Goal: Task Accomplishment & Management: Manage account settings

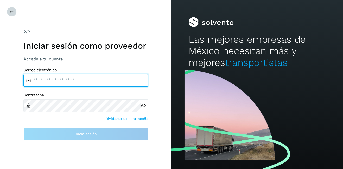
type input "**********"
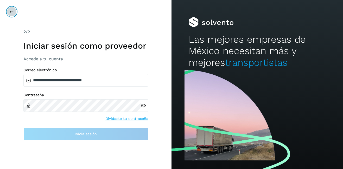
click at [14, 13] on button at bounding box center [12, 12] width 10 height 10
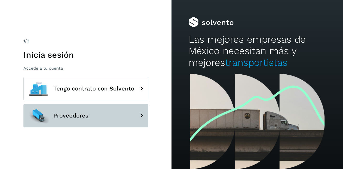
click at [57, 113] on span "Proveedores" at bounding box center [70, 116] width 35 height 6
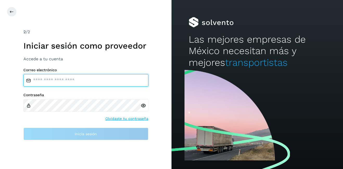
type input "**********"
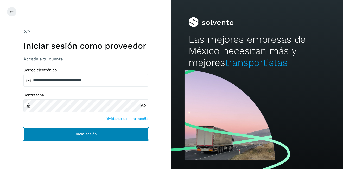
click at [109, 137] on button "Inicia sesión" at bounding box center [85, 134] width 125 height 12
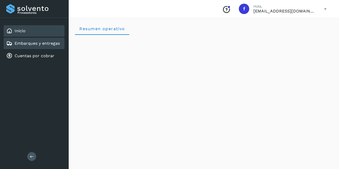
click at [50, 46] on link "Embarques y entregas" at bounding box center [37, 43] width 45 height 5
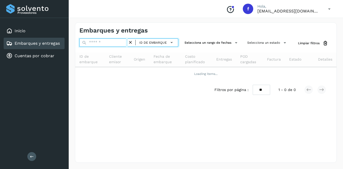
click at [99, 42] on input "text" at bounding box center [103, 43] width 48 height 8
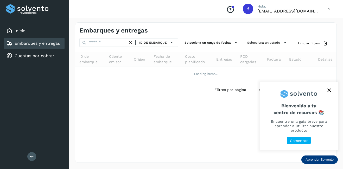
click at [328, 91] on icon "close," at bounding box center [330, 91] width 4 height 4
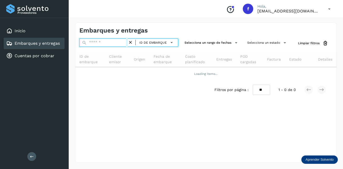
click at [99, 44] on input "text" at bounding box center [103, 43] width 48 height 8
click at [98, 42] on input "text" at bounding box center [103, 43] width 48 height 8
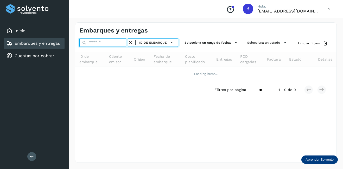
click at [98, 42] on input "text" at bounding box center [103, 43] width 48 height 8
click at [102, 40] on input "text" at bounding box center [103, 43] width 48 height 8
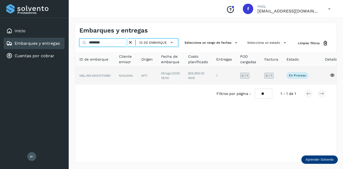
type input "********"
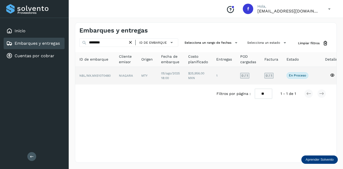
click at [137, 75] on td "NIAGARA" at bounding box center [147, 76] width 20 height 18
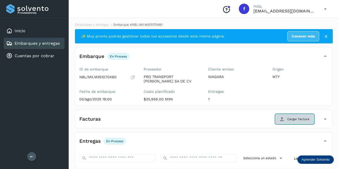
click at [294, 117] on span "Cargar factura" at bounding box center [298, 119] width 22 height 5
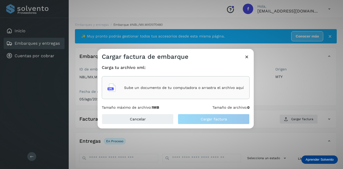
click at [153, 88] on p "Sube un documento de tu computadora o arrastra el archivo aquí" at bounding box center [184, 88] width 120 height 4
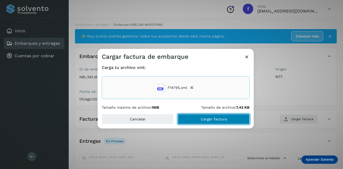
click at [209, 117] on button "Cargar factura" at bounding box center [214, 119] width 72 height 10
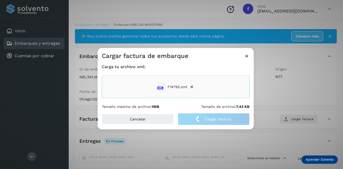
click at [304, 93] on div "Cargar factura de embarque Carga tu archivo xml: F14795.xml Tamaño máximo de ar…" at bounding box center [171, 84] width 343 height 169
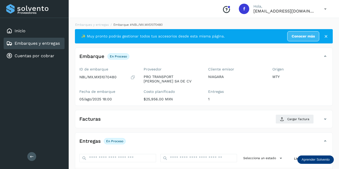
scroll to position [81, 0]
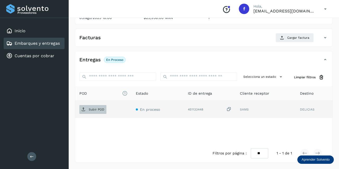
click at [103, 110] on p "Subir POD" at bounding box center [97, 110] width 16 height 4
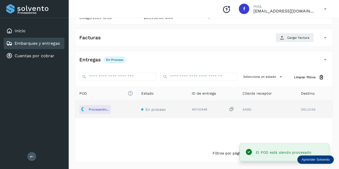
click at [46, 46] on link "Embarques y entregas" at bounding box center [37, 43] width 45 height 5
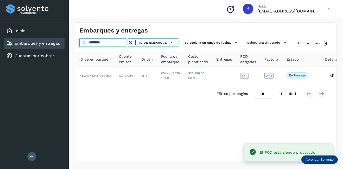
click at [110, 44] on input "********" at bounding box center [103, 43] width 48 height 8
drag, startPoint x: 84, startPoint y: 43, endPoint x: 77, endPoint y: 43, distance: 7.6
click at [77, 43] on div "******** ID de embarque Selecciona un rango de fechas Selecciona un estado Limp…" at bounding box center [205, 44] width 261 height 10
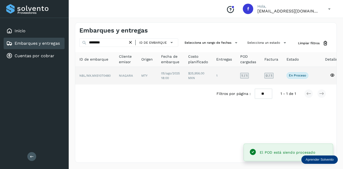
click at [115, 81] on td "NBL/MX.MX51070480" at bounding box center [126, 76] width 22 height 18
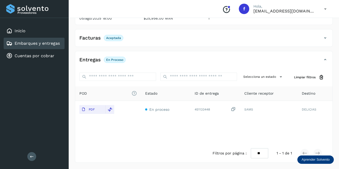
scroll to position [29, 0]
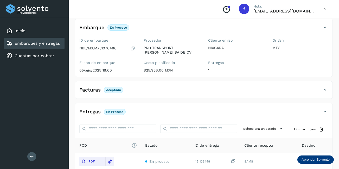
click at [56, 39] on div "Embarques y entregas" at bounding box center [34, 43] width 61 height 11
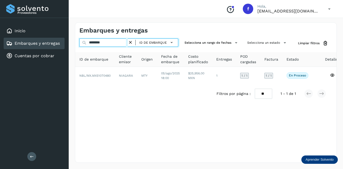
drag, startPoint x: 85, startPoint y: 43, endPoint x: 71, endPoint y: 43, distance: 14.8
click at [71, 43] on div "Embarques y entregas ******** ID de embarque Selecciona un rango de fechas Sele…" at bounding box center [206, 92] width 274 height 153
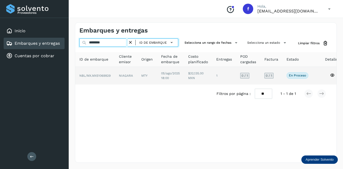
type input "********"
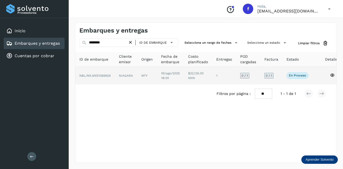
click at [108, 76] on span "NBL/MX.MX51069929" at bounding box center [94, 76] width 31 height 4
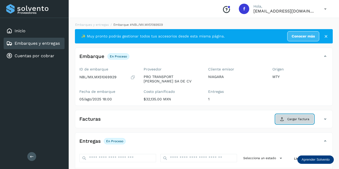
click at [285, 120] on button "Cargar factura" at bounding box center [295, 119] width 38 height 9
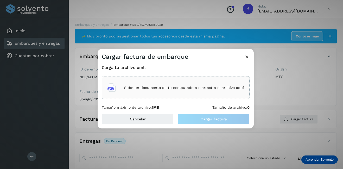
click at [148, 89] on p "Sube un documento de tu computadora o arrastra el archivo aquí" at bounding box center [184, 88] width 120 height 4
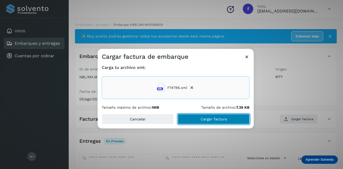
click at [209, 119] on span "Cargar factura" at bounding box center [214, 119] width 26 height 4
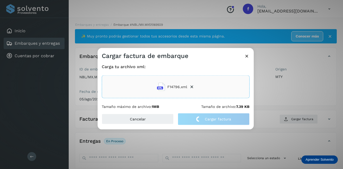
click at [255, 104] on div "Cargar factura de embarque Carga tu archivo xml: F14796.xml Tamaño máximo de ar…" at bounding box center [171, 84] width 343 height 169
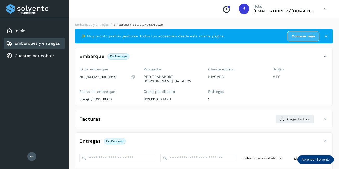
scroll to position [78, 0]
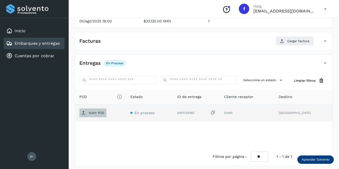
click at [96, 112] on p "Subir POD" at bounding box center [97, 113] width 16 height 4
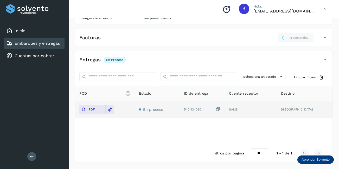
scroll to position [0, 0]
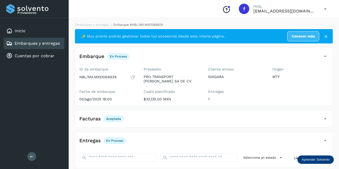
click at [48, 45] on link "Embarques y entregas" at bounding box center [37, 43] width 45 height 5
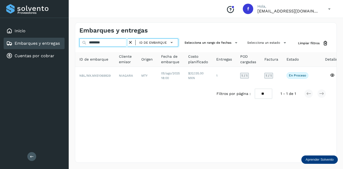
drag, startPoint x: 109, startPoint y: 43, endPoint x: 65, endPoint y: 47, distance: 44.2
click at [65, 47] on div "Proveedores Inicio Embarques y entregas Cuentas por cobrar Salir Conoce nuestro…" at bounding box center [171, 84] width 343 height 169
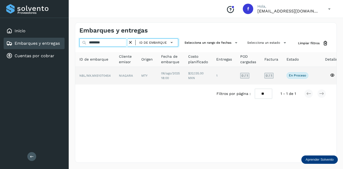
type input "********"
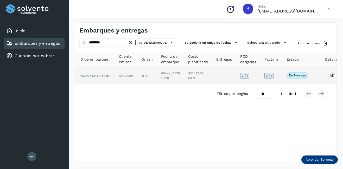
click at [212, 75] on td "$32,135.00 MXN" at bounding box center [224, 76] width 24 height 18
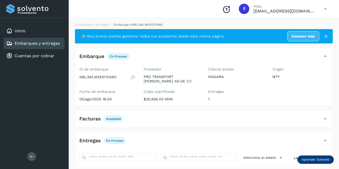
click at [50, 45] on link "Embarques y entregas" at bounding box center [37, 43] width 45 height 5
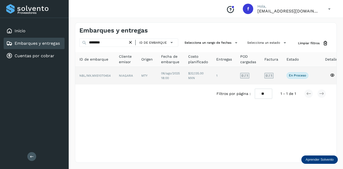
click at [115, 78] on td "NBL/MX.MX51070454" at bounding box center [126, 76] width 22 height 18
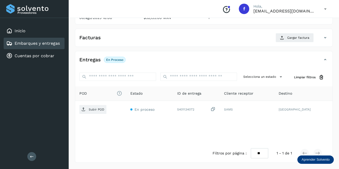
scroll to position [55, 0]
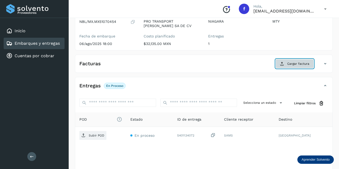
click at [306, 63] on span "Cargar factura" at bounding box center [298, 63] width 22 height 5
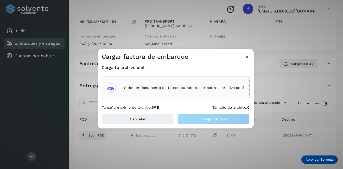
click at [155, 92] on div "Sube un documento de tu computadora o arrastra el archivo aquí" at bounding box center [176, 88] width 136 height 14
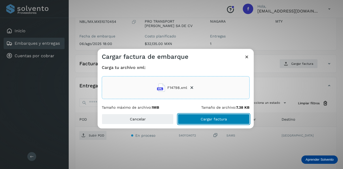
click at [196, 120] on button "Cargar factura" at bounding box center [214, 119] width 72 height 10
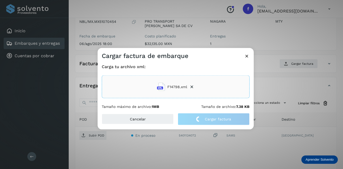
click at [305, 81] on div "Cargar factura de embarque Carga tu archivo xml: F14798.xml Tamaño máximo de ar…" at bounding box center [171, 84] width 343 height 169
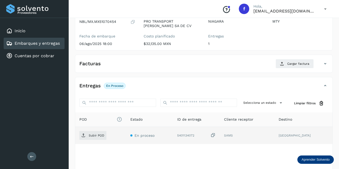
scroll to position [81, 0]
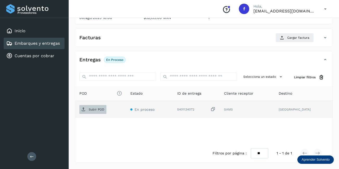
click at [91, 110] on p "Subir POD" at bounding box center [97, 110] width 16 height 4
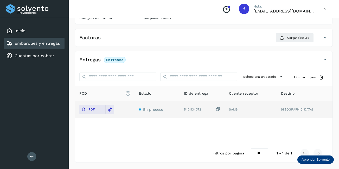
scroll to position [29, 0]
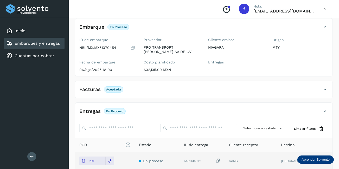
click at [43, 42] on link "Embarques y entregas" at bounding box center [37, 43] width 45 height 5
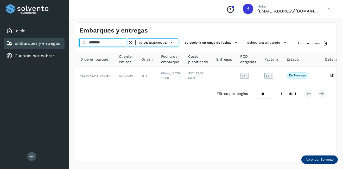
drag, startPoint x: 109, startPoint y: 45, endPoint x: 78, endPoint y: 42, distance: 30.9
click at [78, 42] on div "******** ID de embarque Selecciona un rango de fechas Selecciona un estado Limp…" at bounding box center [205, 44] width 261 height 10
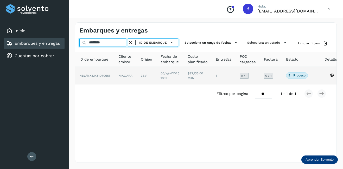
type input "********"
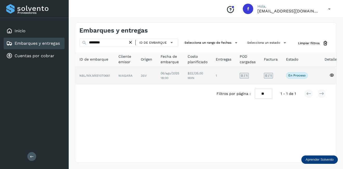
click at [114, 75] on td "NBL/MX.MX51070661" at bounding box center [125, 76] width 22 height 18
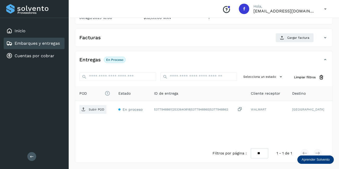
scroll to position [3, 0]
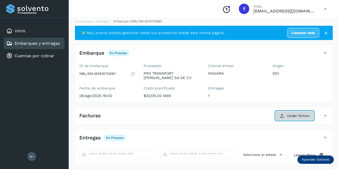
click at [296, 115] on span "Cargar factura" at bounding box center [298, 116] width 22 height 5
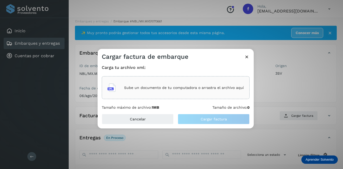
click at [147, 92] on div "Sube un documento de tu computadora o arrastra el archivo aquí" at bounding box center [176, 88] width 136 height 14
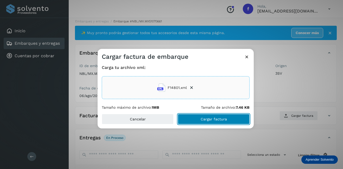
click at [210, 124] on button "Cargar factura" at bounding box center [214, 119] width 72 height 10
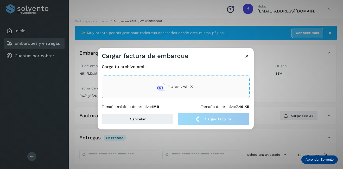
click at [295, 89] on div "Cargar factura de embarque Carga tu archivo xml: F14801.xml Tamaño máximo de ar…" at bounding box center [171, 84] width 343 height 169
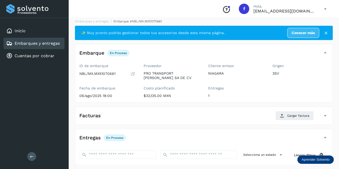
scroll to position [55, 0]
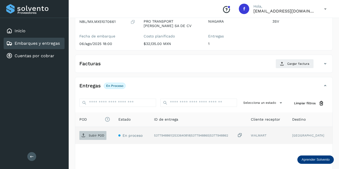
click at [91, 137] on span "Subir POD" at bounding box center [92, 135] width 27 height 8
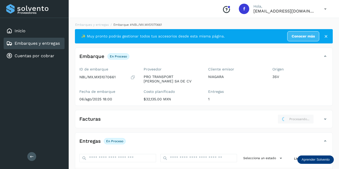
scroll to position [26, 0]
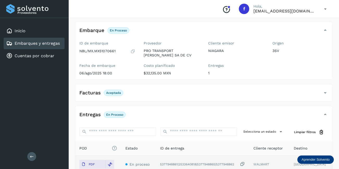
click at [51, 42] on link "Embarques y entregas" at bounding box center [37, 43] width 45 height 5
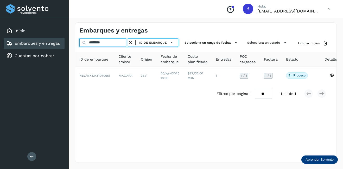
drag, startPoint x: 110, startPoint y: 43, endPoint x: 91, endPoint y: 41, distance: 18.6
click at [91, 41] on input "********" at bounding box center [103, 43] width 48 height 8
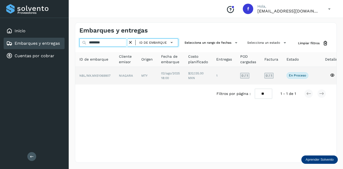
type input "********"
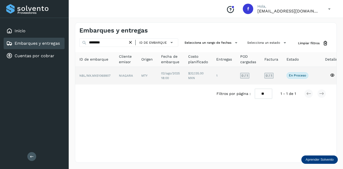
click at [137, 77] on td "NIAGARA" at bounding box center [147, 76] width 20 height 18
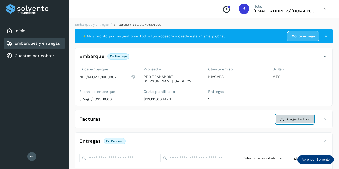
click at [301, 121] on span "Cargar factura" at bounding box center [298, 119] width 22 height 5
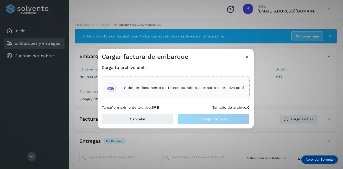
click at [138, 85] on div "Sube un documento de tu computadora o arrastra el archivo aquí" at bounding box center [176, 88] width 136 height 14
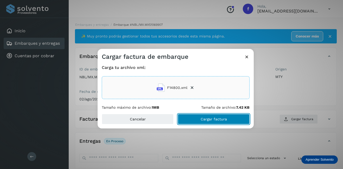
click at [225, 118] on span "Cargar factura" at bounding box center [214, 119] width 26 height 4
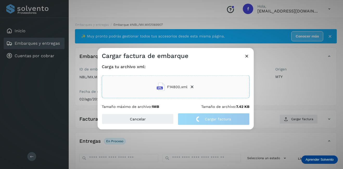
click at [275, 96] on div "Cargar factura de embarque Carga tu archivo xml: F14800.xml Tamaño máximo de ar…" at bounding box center [171, 84] width 343 height 169
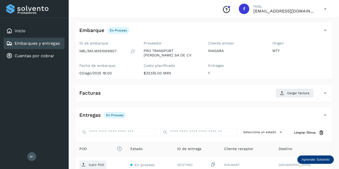
scroll to position [78, 0]
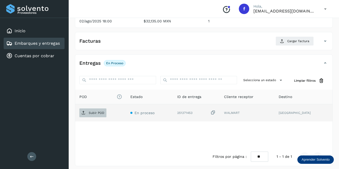
click at [90, 113] on p "Subir POD" at bounding box center [97, 113] width 16 height 4
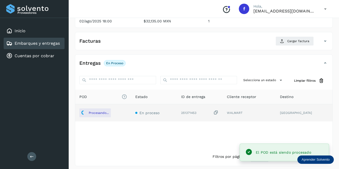
scroll to position [26, 0]
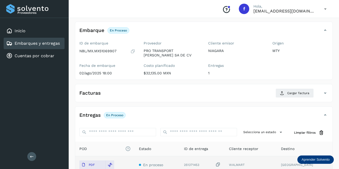
click at [38, 43] on link "Embarques y entregas" at bounding box center [37, 43] width 45 height 5
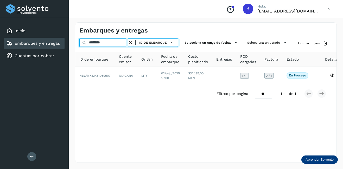
drag, startPoint x: 114, startPoint y: 41, endPoint x: 83, endPoint y: 42, distance: 31.0
click at [83, 42] on div "******** ID de embarque" at bounding box center [128, 44] width 99 height 10
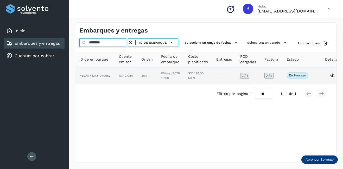
type input "********"
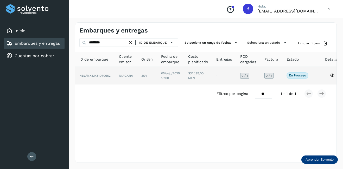
click at [137, 77] on td "NIAGARA" at bounding box center [147, 76] width 20 height 18
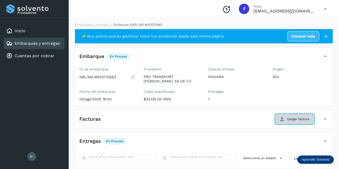
click at [290, 118] on span "Cargar factura" at bounding box center [298, 119] width 22 height 5
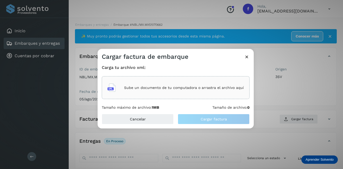
click at [166, 92] on div "Sube un documento de tu computadora o arrastra el archivo aquí" at bounding box center [176, 88] width 136 height 14
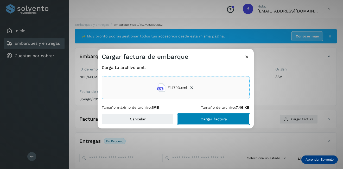
click at [197, 121] on button "Cargar factura" at bounding box center [214, 119] width 72 height 10
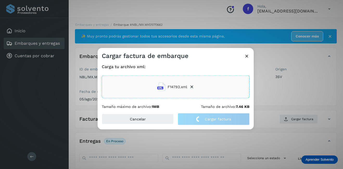
drag, startPoint x: 286, startPoint y: 88, endPoint x: 221, endPoint y: 96, distance: 65.8
click at [286, 88] on div "Cargar factura de embarque Carga tu archivo xml: F14793.xml Tamaño máximo de ar…" at bounding box center [171, 84] width 343 height 169
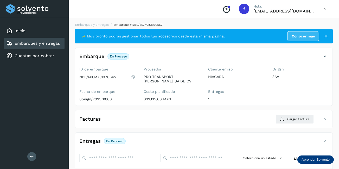
scroll to position [78, 0]
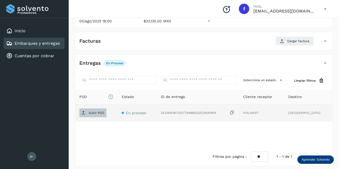
click at [93, 117] on span "Subir POD" at bounding box center [92, 113] width 27 height 8
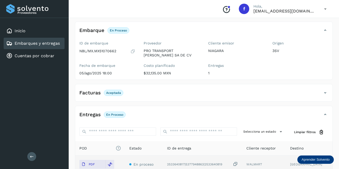
scroll to position [0, 0]
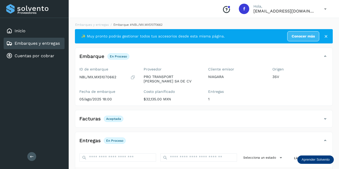
click at [34, 46] on link "Embarques y entregas" at bounding box center [37, 43] width 45 height 5
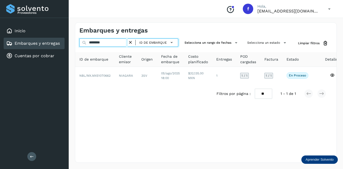
drag, startPoint x: 118, startPoint y: 41, endPoint x: 75, endPoint y: 44, distance: 43.8
click at [75, 44] on div "******** ID de embarque Selecciona un rango de fechas Selecciona un estado Limp…" at bounding box center [205, 44] width 261 height 10
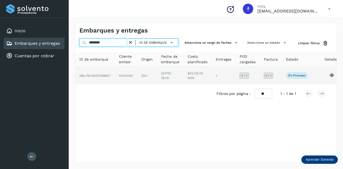
type input "********"
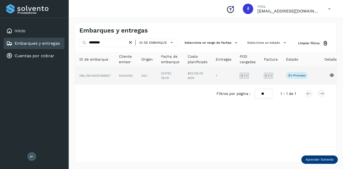
click at [137, 75] on td "NIAGARA" at bounding box center [147, 76] width 20 height 18
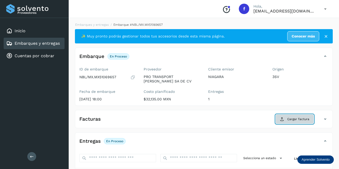
click at [299, 117] on span "Cargar factura" at bounding box center [298, 119] width 22 height 5
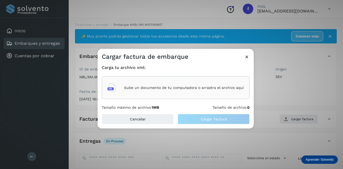
click at [172, 82] on div "Sube un documento de tu computadora o arrastra el archivo aquí" at bounding box center [176, 88] width 136 height 14
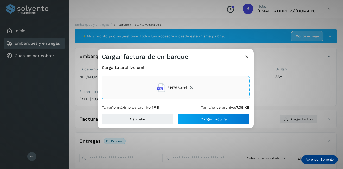
click at [216, 114] on div "Carga tu archivo xml: F14768.xml Tamaño máximo de archivo: 1MB Tamaño de archiv…" at bounding box center [176, 87] width 156 height 53
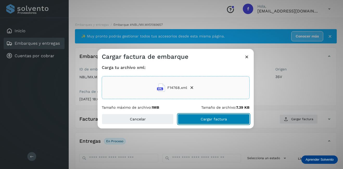
click at [219, 118] on span "Cargar factura" at bounding box center [214, 119] width 26 height 4
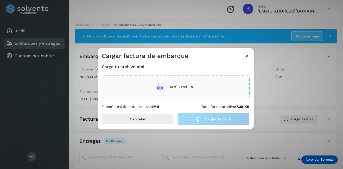
click at [285, 90] on div "Cargar factura de embarque Carga tu archivo xml: F14768.xml Tamaño máximo de ar…" at bounding box center [171, 84] width 343 height 169
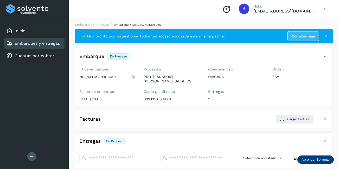
scroll to position [81, 0]
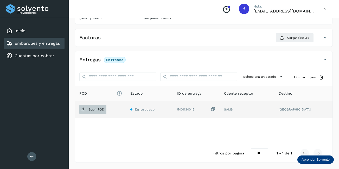
click at [93, 109] on p "Subir POD" at bounding box center [97, 110] width 16 height 4
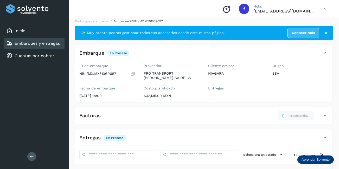
scroll to position [0, 0]
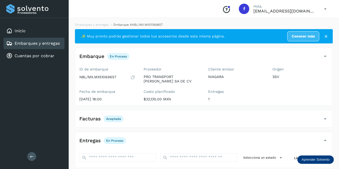
click at [24, 43] on link "Embarques y entregas" at bounding box center [37, 43] width 45 height 5
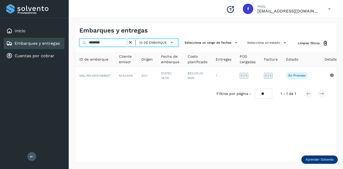
drag, startPoint x: 116, startPoint y: 42, endPoint x: 69, endPoint y: 46, distance: 47.0
click at [69, 46] on div "Embarques y entregas ******** ID de embarque Selecciona un rango de fechas Sele…" at bounding box center [206, 92] width 274 height 153
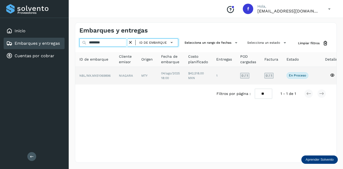
type input "********"
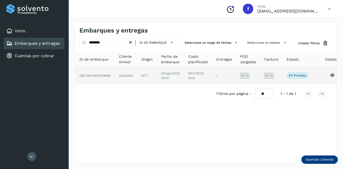
click at [137, 75] on td "NIAGARA" at bounding box center [147, 76] width 20 height 18
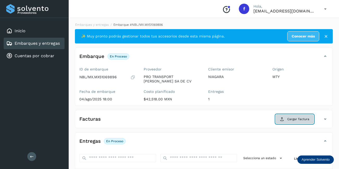
click at [294, 118] on span "Cargar factura" at bounding box center [298, 119] width 22 height 5
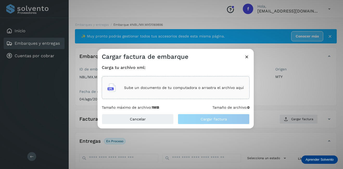
click at [153, 86] on p "Sube un documento de tu computadora o arrastra el archivo aquí" at bounding box center [184, 88] width 120 height 4
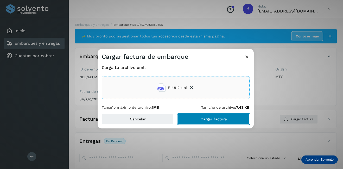
click at [192, 119] on button "Cargar factura" at bounding box center [214, 119] width 72 height 10
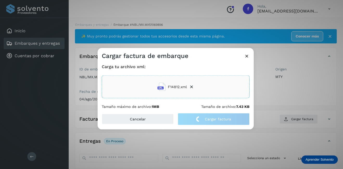
click at [278, 102] on div "Cargar factura de embarque Carga tu archivo xml: F14812.xml Tamaño máximo de ar…" at bounding box center [171, 84] width 343 height 169
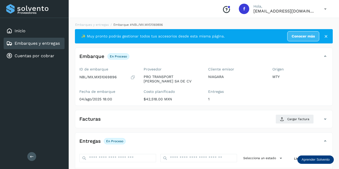
scroll to position [78, 0]
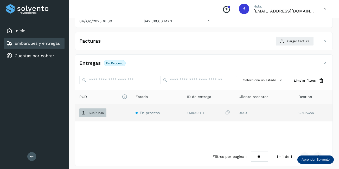
click at [96, 113] on p "Subir POD" at bounding box center [97, 113] width 16 height 4
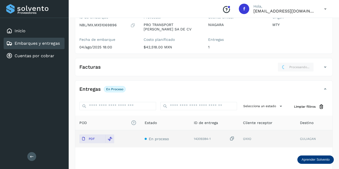
scroll to position [0, 0]
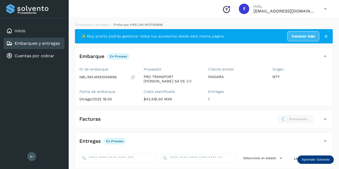
drag, startPoint x: 36, startPoint y: 47, endPoint x: 60, endPoint y: 98, distance: 56.3
click at [60, 98] on div "Proveedores Inicio Embarques y entregas Cuentas por cobrar Salir" at bounding box center [34, 84] width 69 height 169
drag, startPoint x: 60, startPoint y: 98, endPoint x: 46, endPoint y: 44, distance: 55.6
click at [46, 44] on link "Embarques y entregas" at bounding box center [37, 43] width 45 height 5
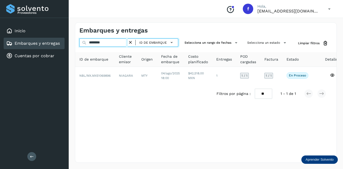
drag, startPoint x: 98, startPoint y: 44, endPoint x: 76, endPoint y: 43, distance: 21.4
click at [79, 44] on div "******** ID de embarque Selecciona un rango de fechas Selecciona un estado Limp…" at bounding box center [205, 44] width 261 height 10
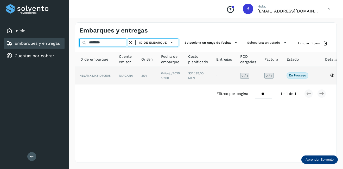
type input "********"
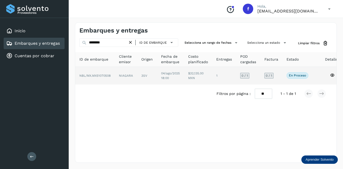
click at [137, 74] on td "NIAGARA" at bounding box center [147, 76] width 20 height 18
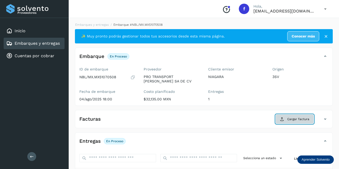
click at [301, 117] on span "Cargar factura" at bounding box center [298, 119] width 22 height 5
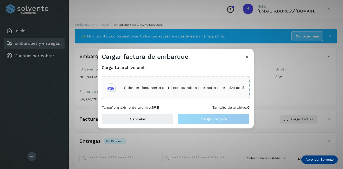
click at [171, 88] on p "Sube un documento de tu computadora o arrastra el archivo aquí" at bounding box center [184, 88] width 120 height 4
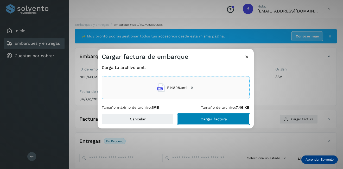
click at [207, 117] on span "Cargar factura" at bounding box center [214, 119] width 26 height 4
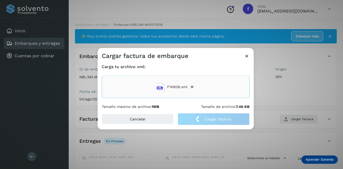
click at [299, 87] on div "Cargar factura de embarque Carga tu archivo xml: F14808.xml Tamaño máximo de ar…" at bounding box center [171, 84] width 343 height 169
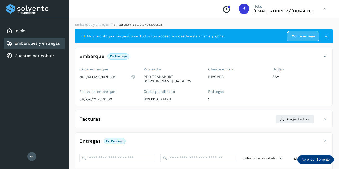
scroll to position [52, 0]
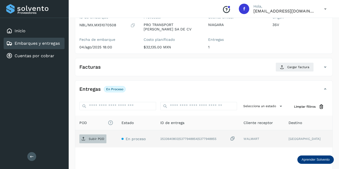
click at [85, 139] on icon at bounding box center [83, 139] width 4 height 4
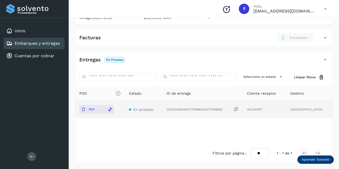
scroll to position [0, 0]
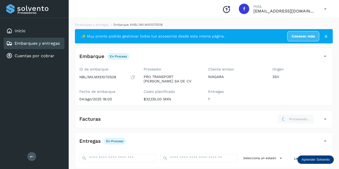
click at [37, 46] on div "Embarques y entregas" at bounding box center [33, 43] width 54 height 6
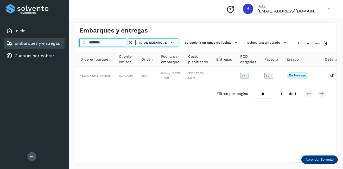
drag, startPoint x: 116, startPoint y: 41, endPoint x: 64, endPoint y: 47, distance: 52.7
click at [66, 47] on div "Proveedores Inicio Embarques y entregas Cuentas por cobrar Salir Conoce nuestro…" at bounding box center [171, 84] width 343 height 169
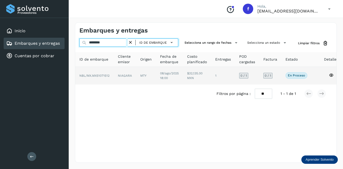
type input "********"
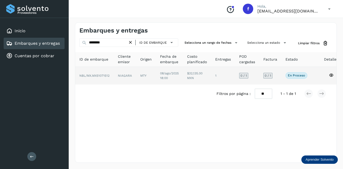
click at [136, 77] on td "NIAGARA" at bounding box center [146, 76] width 20 height 18
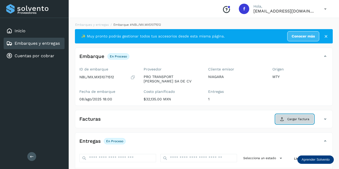
click at [300, 118] on span "Cargar factura" at bounding box center [298, 119] width 22 height 5
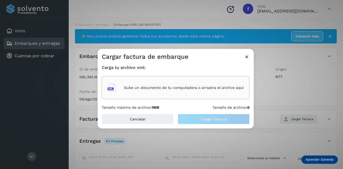
click at [184, 90] on div "Sube un documento de tu computadora o arrastra el archivo aquí" at bounding box center [176, 88] width 136 height 14
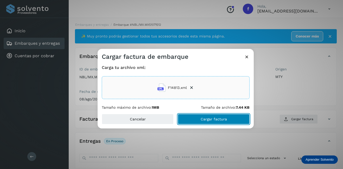
click at [213, 121] on span "Cargar factura" at bounding box center [214, 119] width 26 height 4
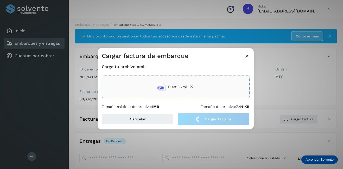
click at [308, 97] on div "Cargar factura de embarque Carga tu archivo xml: F14813.xml Tamaño máximo de ar…" at bounding box center [171, 84] width 343 height 169
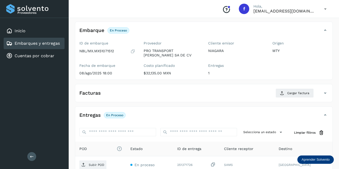
scroll to position [78, 0]
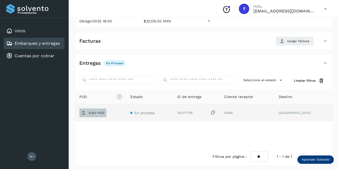
click at [100, 116] on span "Subir POD" at bounding box center [92, 113] width 27 height 8
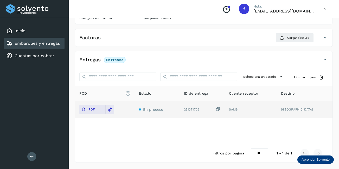
scroll to position [0, 0]
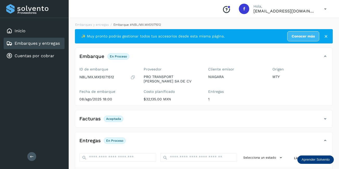
click at [44, 44] on link "Embarques y entregas" at bounding box center [37, 43] width 45 height 5
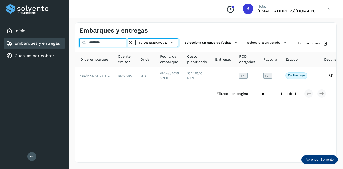
drag, startPoint x: 106, startPoint y: 45, endPoint x: 76, endPoint y: 46, distance: 30.3
click at [76, 46] on div "******** ID de embarque Selecciona un rango de fechas Selecciona un estado Limp…" at bounding box center [205, 44] width 261 height 10
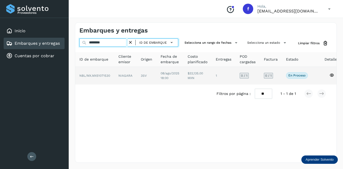
type input "********"
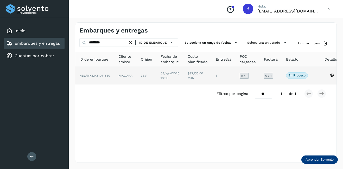
click at [137, 76] on td "NIAGARA" at bounding box center [147, 76] width 20 height 18
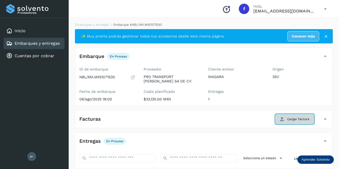
click at [293, 119] on span "Cargar factura" at bounding box center [298, 119] width 22 height 5
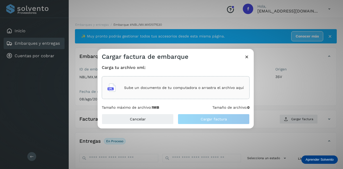
click at [155, 81] on div "Sube un documento de tu computadora o arrastra el archivo aquí" at bounding box center [176, 88] width 136 height 14
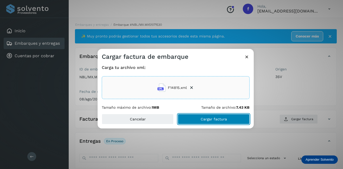
click at [212, 122] on button "Cargar factura" at bounding box center [214, 119] width 72 height 10
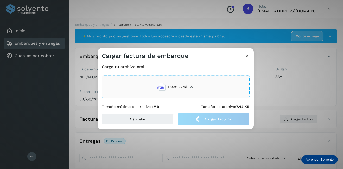
click at [280, 95] on div "Cargar factura de embarque Carga tu archivo xml: F14815.xml Tamaño máximo de ar…" at bounding box center [171, 84] width 343 height 169
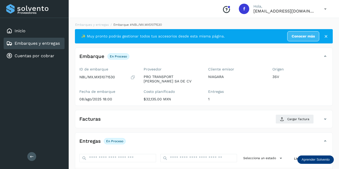
scroll to position [78, 0]
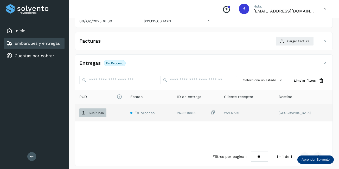
click at [101, 112] on p "Subir POD" at bounding box center [97, 113] width 16 height 4
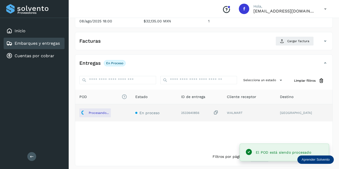
scroll to position [26, 0]
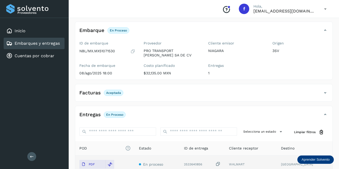
click at [37, 47] on div "Embarques y entregas" at bounding box center [34, 43] width 61 height 11
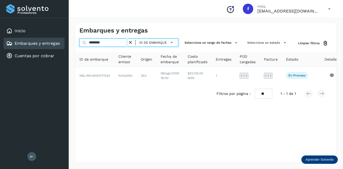
click at [88, 43] on input "********" at bounding box center [103, 43] width 48 height 8
click at [111, 43] on input "********" at bounding box center [103, 43] width 48 height 8
drag, startPoint x: 111, startPoint y: 43, endPoint x: 61, endPoint y: 42, distance: 49.7
click at [62, 42] on div "Proveedores Inicio Embarques y entregas Cuentas por cobrar Salir Conoce nuestro…" at bounding box center [171, 84] width 343 height 169
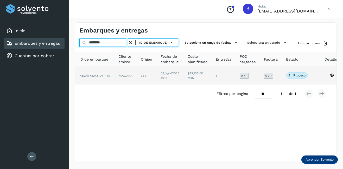
type input "********"
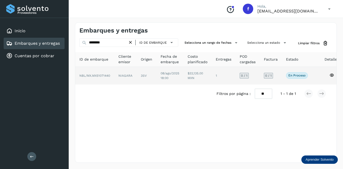
click at [156, 83] on td "3SV" at bounding box center [169, 76] width 27 height 18
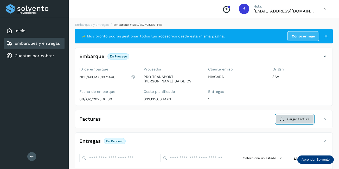
click at [292, 120] on span "Cargar factura" at bounding box center [298, 119] width 22 height 5
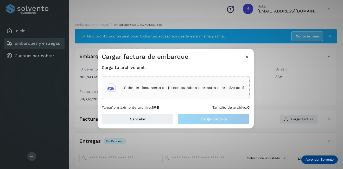
click at [169, 95] on div "Sube un documento de tu computadora o arrastra el archivo aquí" at bounding box center [176, 88] width 136 height 14
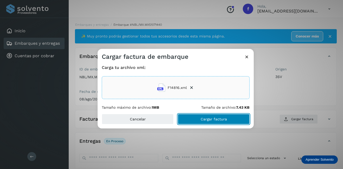
click at [213, 114] on button "Cargar factura" at bounding box center [214, 119] width 72 height 10
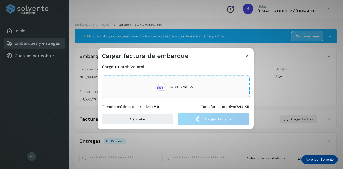
drag, startPoint x: 279, startPoint y: 97, endPoint x: 209, endPoint y: 96, distance: 69.8
click at [279, 97] on div "Cargar factura de embarque Carga tu archivo xml: F14816.xml Tamaño máximo de ar…" at bounding box center [171, 84] width 343 height 169
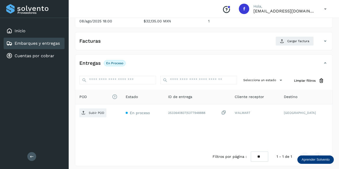
scroll to position [81, 0]
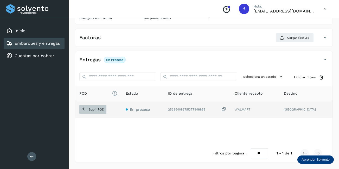
click at [81, 113] on span "Subir POD" at bounding box center [92, 109] width 27 height 8
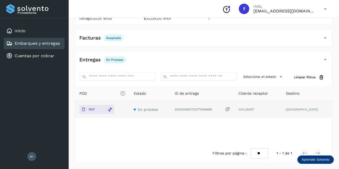
scroll to position [81, 0]
